Goal: Task Accomplishment & Management: Complete application form

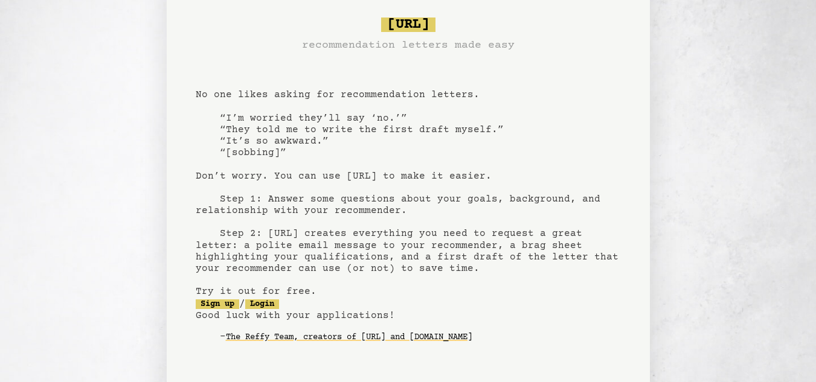
scroll to position [109, 0]
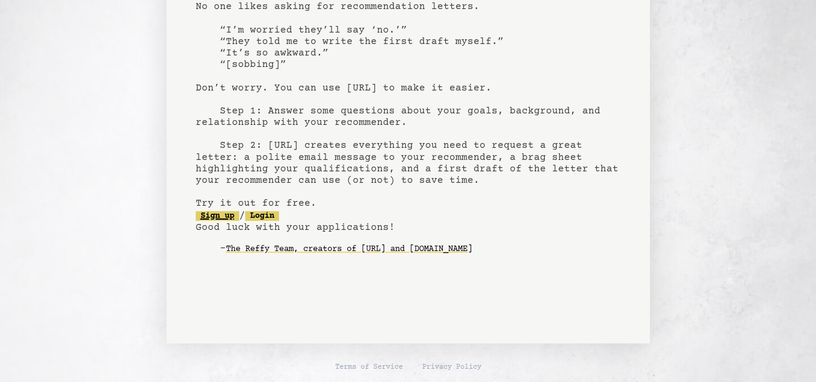
click at [223, 214] on link "Sign up" at bounding box center [217, 216] width 43 height 10
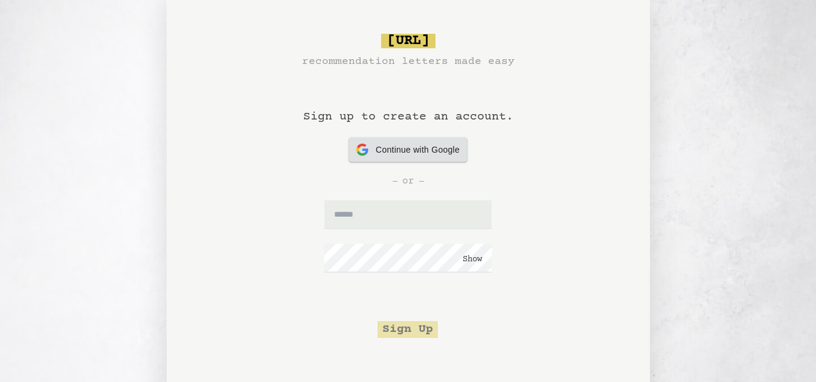
click at [385, 150] on span "Continue with Google" at bounding box center [417, 150] width 84 height 13
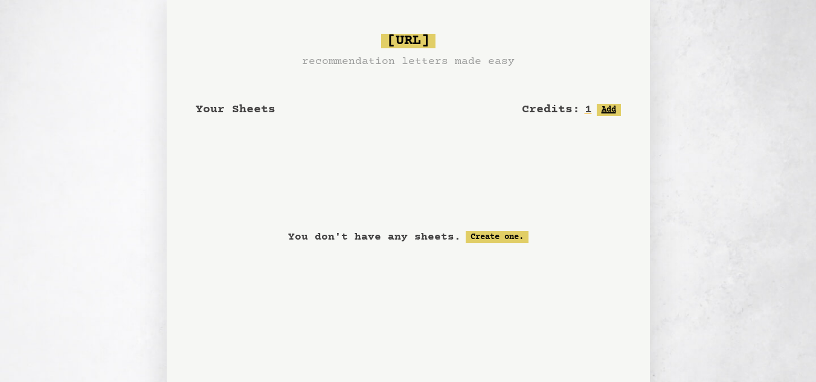
click at [604, 106] on button "Add" at bounding box center [608, 110] width 24 height 12
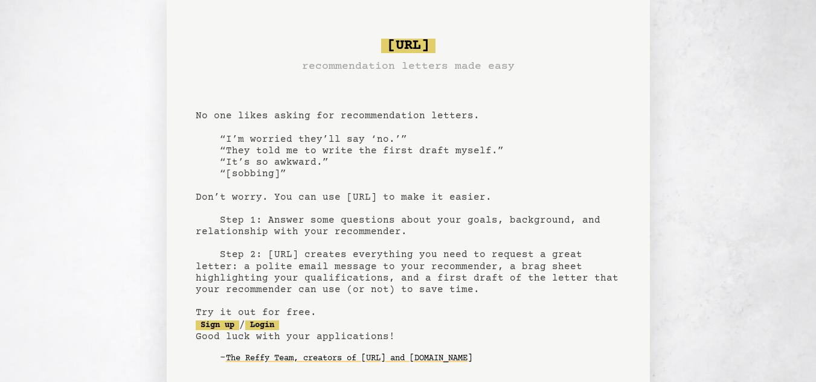
scroll to position [109, 0]
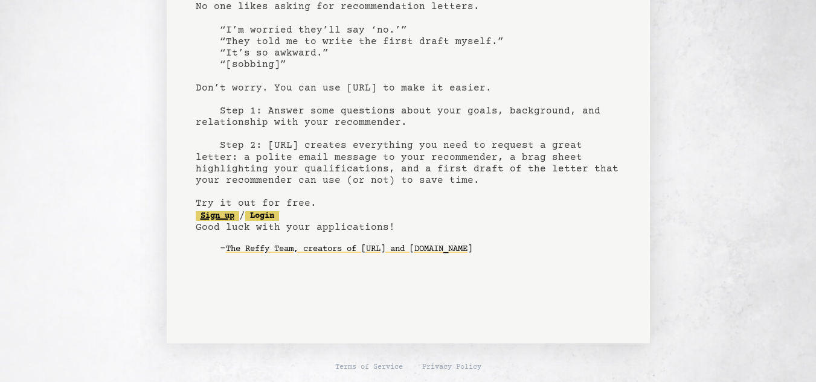
click at [220, 219] on link "Sign up" at bounding box center [217, 216] width 43 height 10
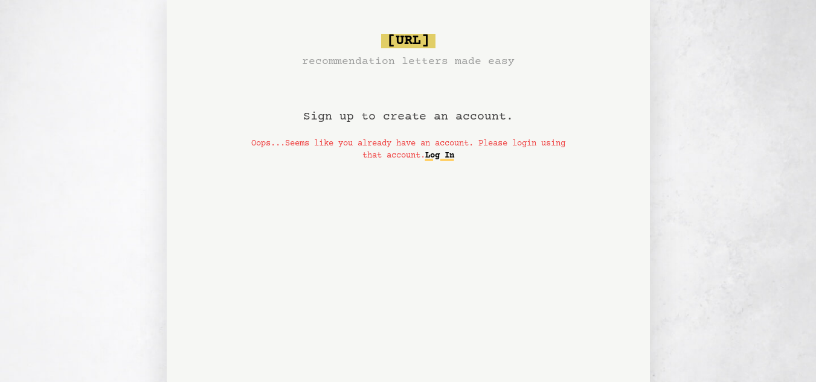
click at [450, 160] on link "Log In" at bounding box center [439, 155] width 29 height 19
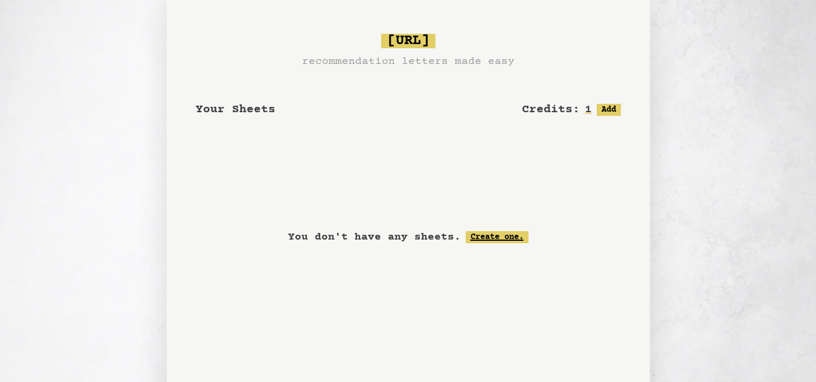
click at [494, 235] on link "Create one." at bounding box center [496, 237] width 63 height 12
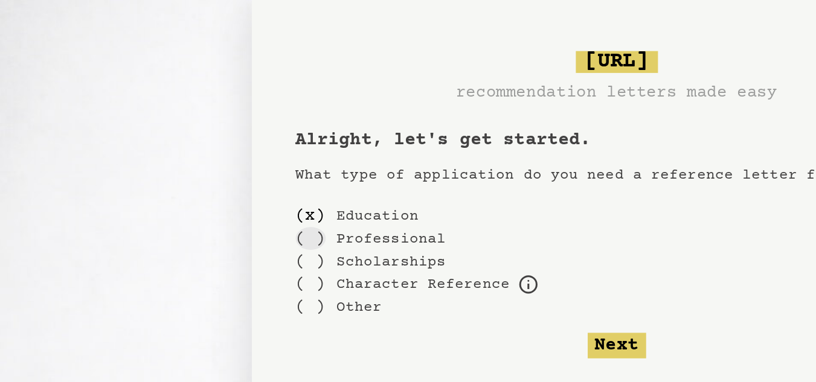
click at [208, 159] on div "( )" at bounding box center [206, 157] width 20 height 15
click at [202, 141] on div "( )" at bounding box center [206, 142] width 20 height 15
click at [206, 153] on div "( )" at bounding box center [206, 157] width 20 height 15
click at [415, 235] on button "Next" at bounding box center [408, 228] width 39 height 17
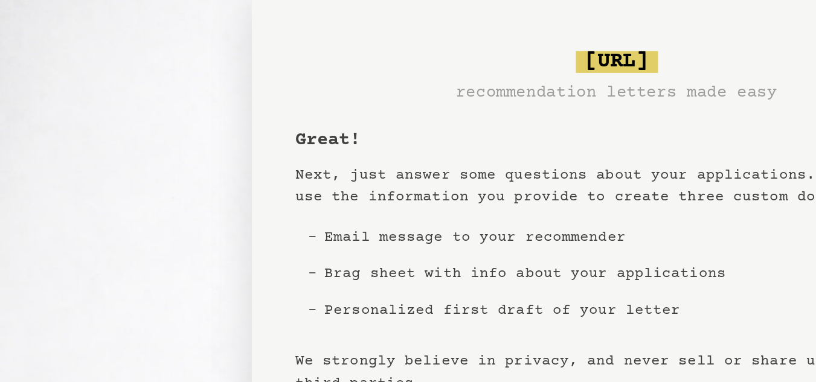
click at [415, 274] on button "Next" at bounding box center [408, 278] width 39 height 17
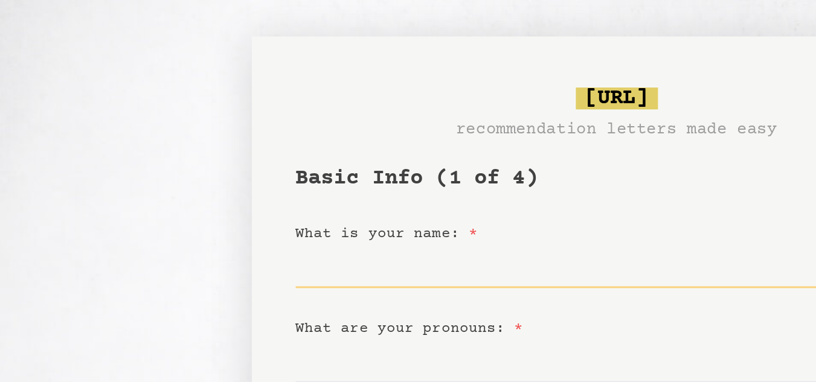
click at [322, 181] on input "What is your name: *" at bounding box center [408, 176] width 425 height 29
type input "**********"
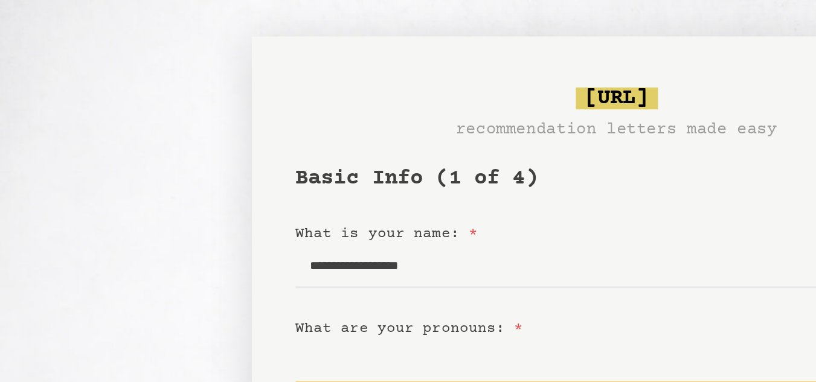
click at [270, 245] on input "What are your pronouns: *" at bounding box center [408, 239] width 425 height 29
type input "*"
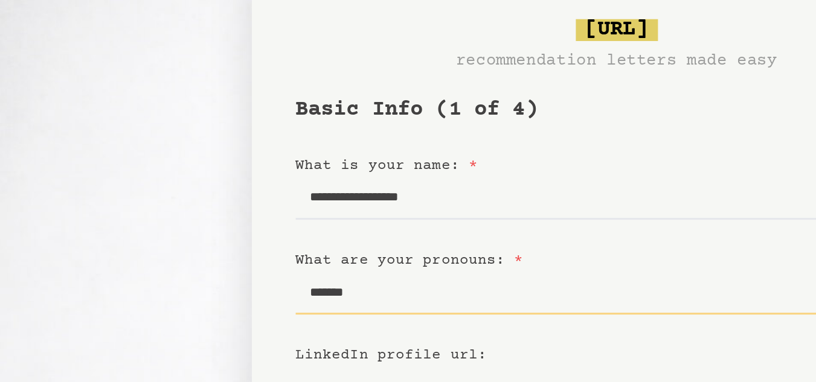
scroll to position [46, 0]
type input "*******"
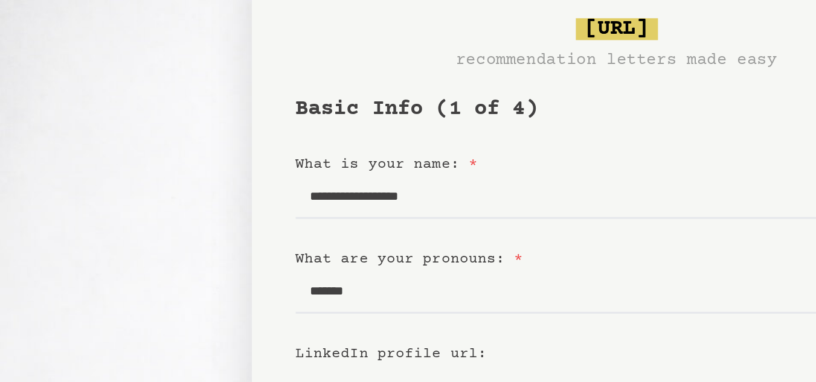
click at [267, 255] on input "LinkedIn profile url:" at bounding box center [408, 255] width 425 height 29
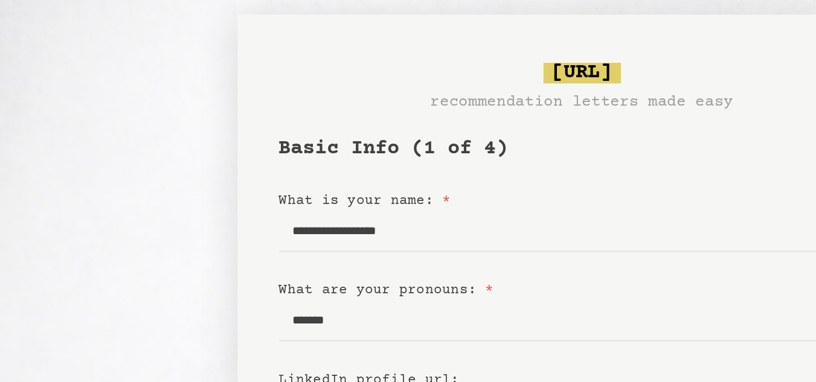
scroll to position [0, 0]
